Goal: Download file/media

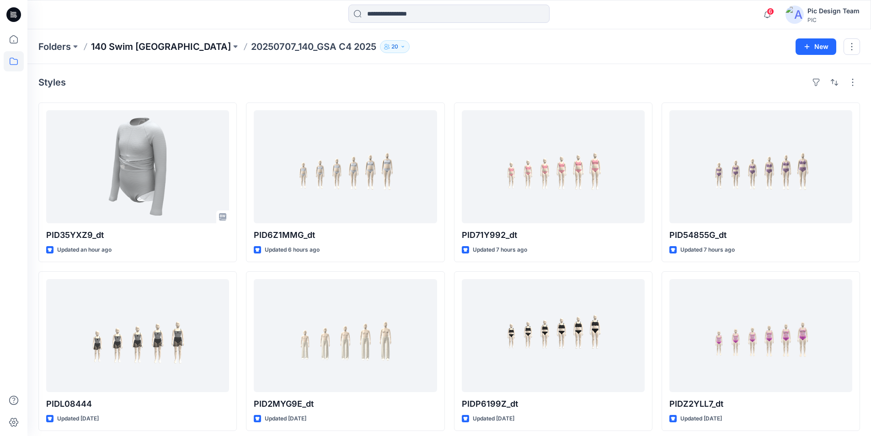
click at [107, 48] on p "140 Swim [GEOGRAPHIC_DATA]" at bounding box center [161, 46] width 140 height 13
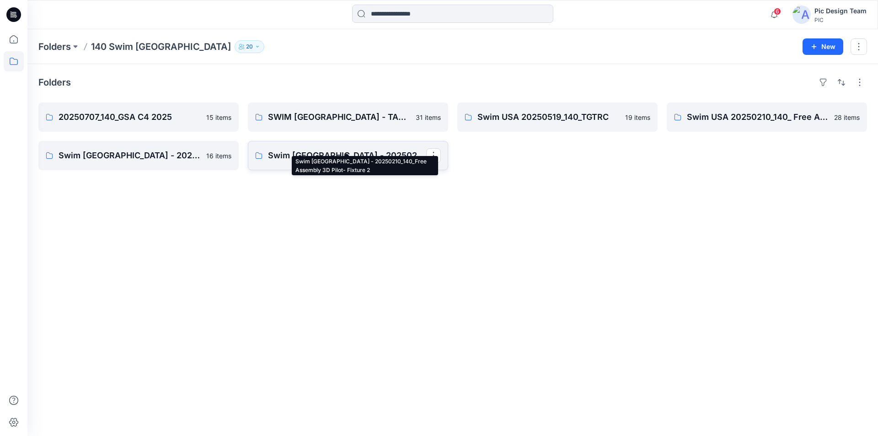
click at [347, 150] on p "Swim [GEOGRAPHIC_DATA] - 20250210_140_Free Assembly 3D Pilot- Fixture 2" at bounding box center [347, 155] width 158 height 13
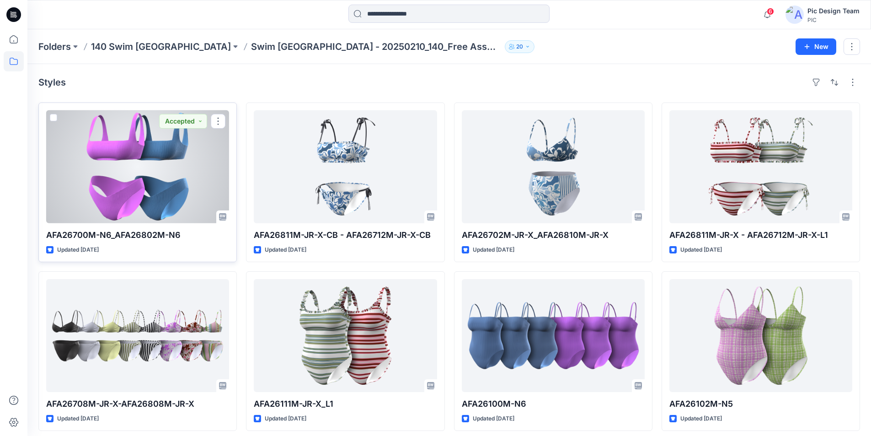
click at [146, 154] on div at bounding box center [137, 166] width 183 height 113
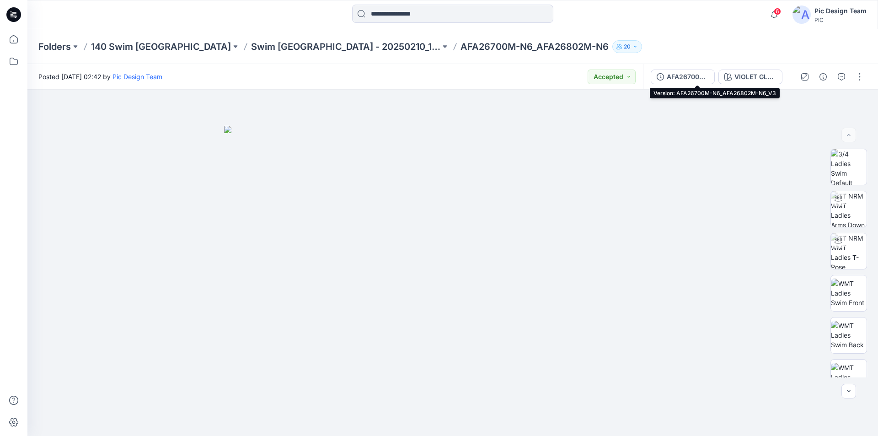
click at [700, 74] on div "AFA26700M-N6_AFA26802M-N6_V3" at bounding box center [688, 77] width 42 height 10
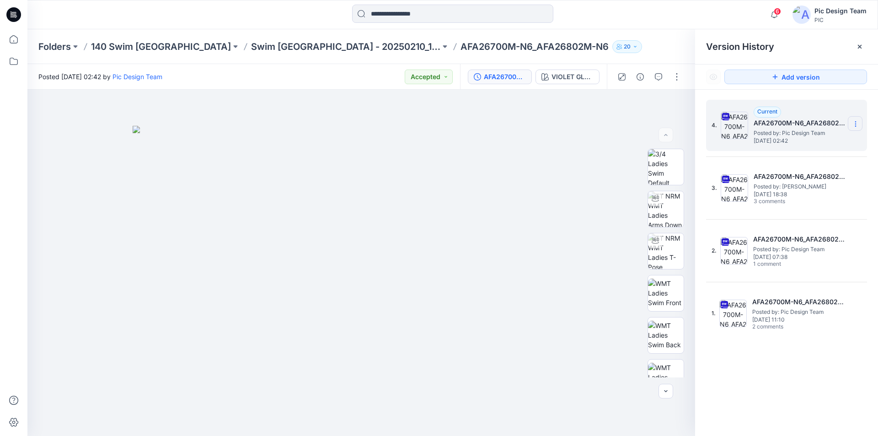
click at [853, 125] on icon at bounding box center [855, 123] width 7 height 7
click at [820, 144] on span "Download Source BW File" at bounding box center [809, 141] width 76 height 11
click at [257, 47] on p "Swim [GEOGRAPHIC_DATA] - 20250210_140_Free Assembly 3D Pilot- Fixture 2" at bounding box center [345, 46] width 189 height 13
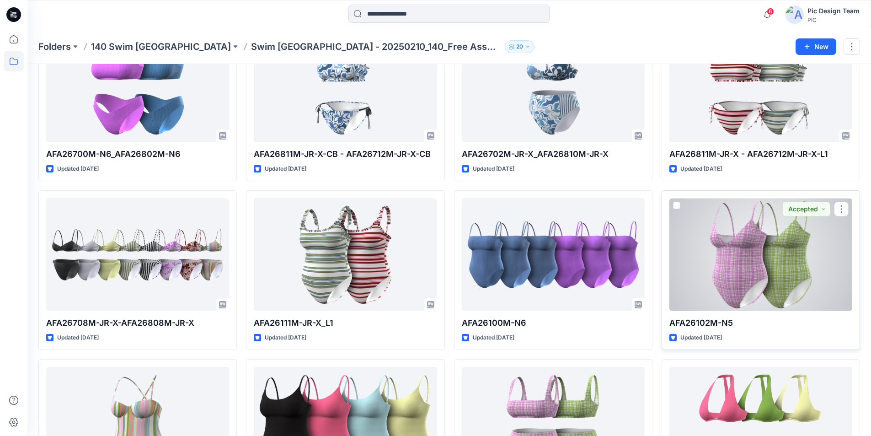
scroll to position [274, 0]
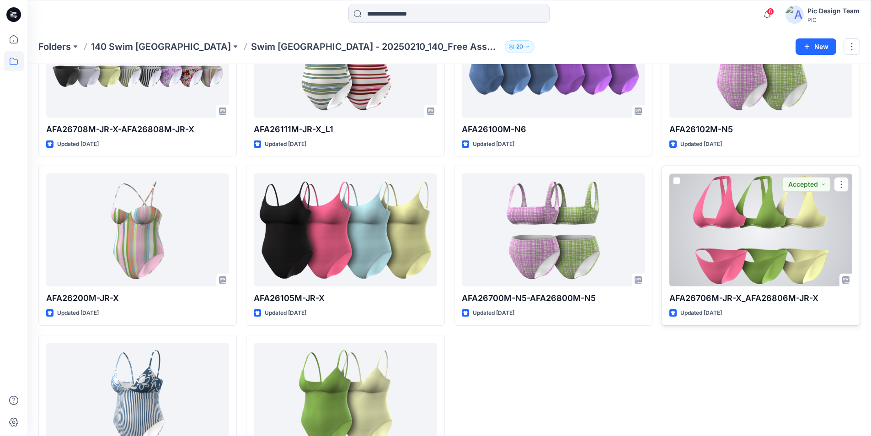
click at [797, 205] on div at bounding box center [761, 229] width 183 height 113
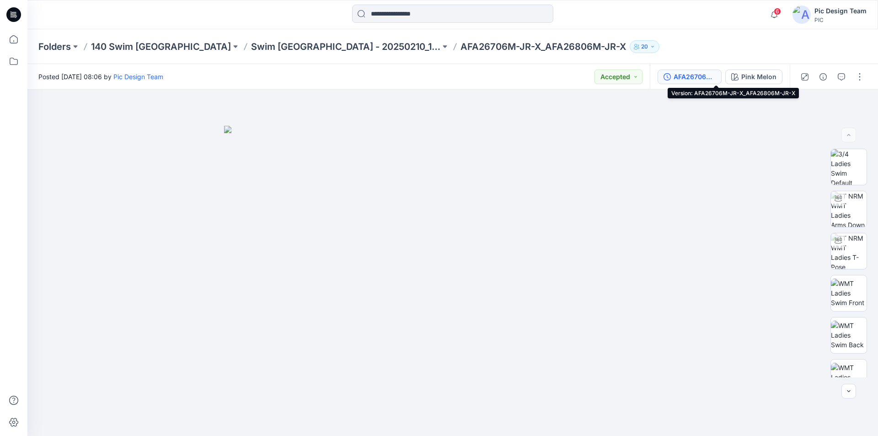
click at [716, 78] on div "AFA26706M-JR-X_AFA26806M-JR-X" at bounding box center [695, 77] width 42 height 10
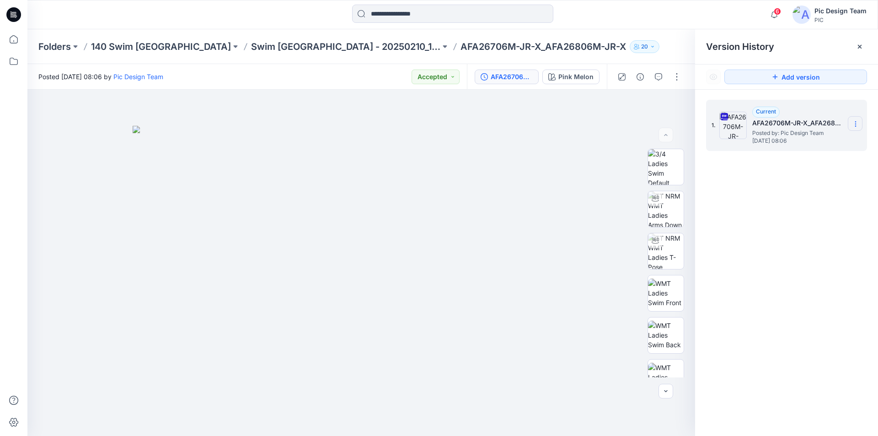
click at [854, 125] on icon at bounding box center [855, 123] width 7 height 7
click at [820, 141] on span "Download Source BW File" at bounding box center [809, 141] width 76 height 11
click at [221, 402] on div at bounding box center [361, 263] width 668 height 346
